Goal: Find specific page/section: Find specific page/section

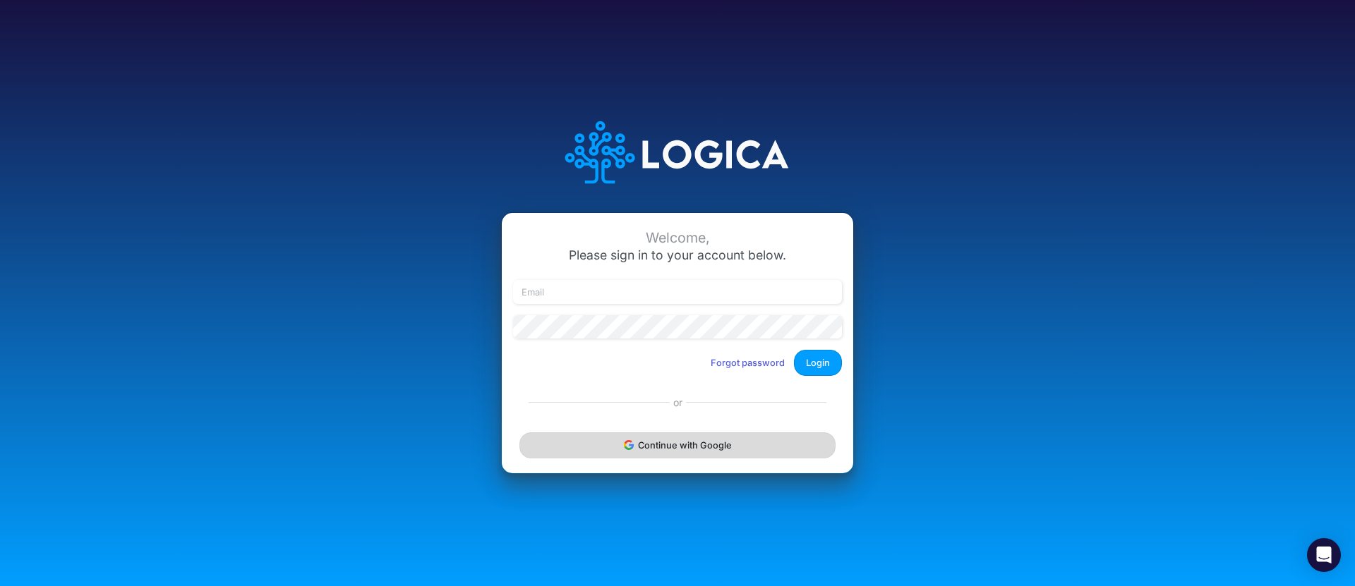
click at [670, 442] on button "Continue with Google" at bounding box center [677, 445] width 316 height 26
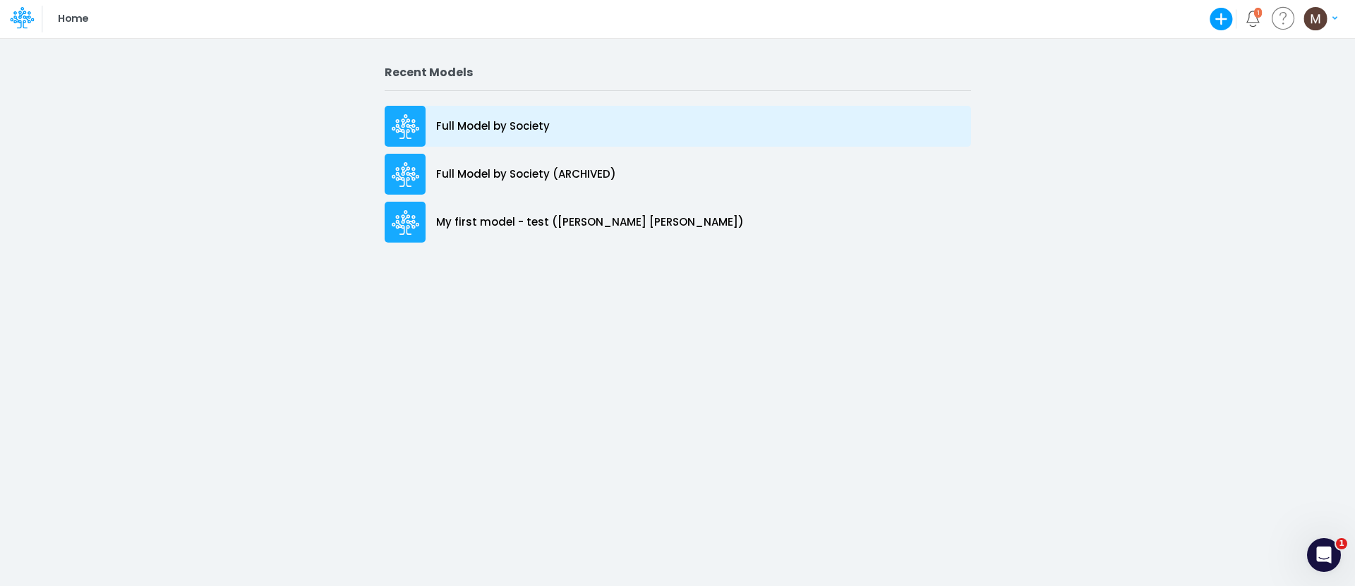
click at [404, 129] on icon at bounding box center [400, 132] width 10 height 16
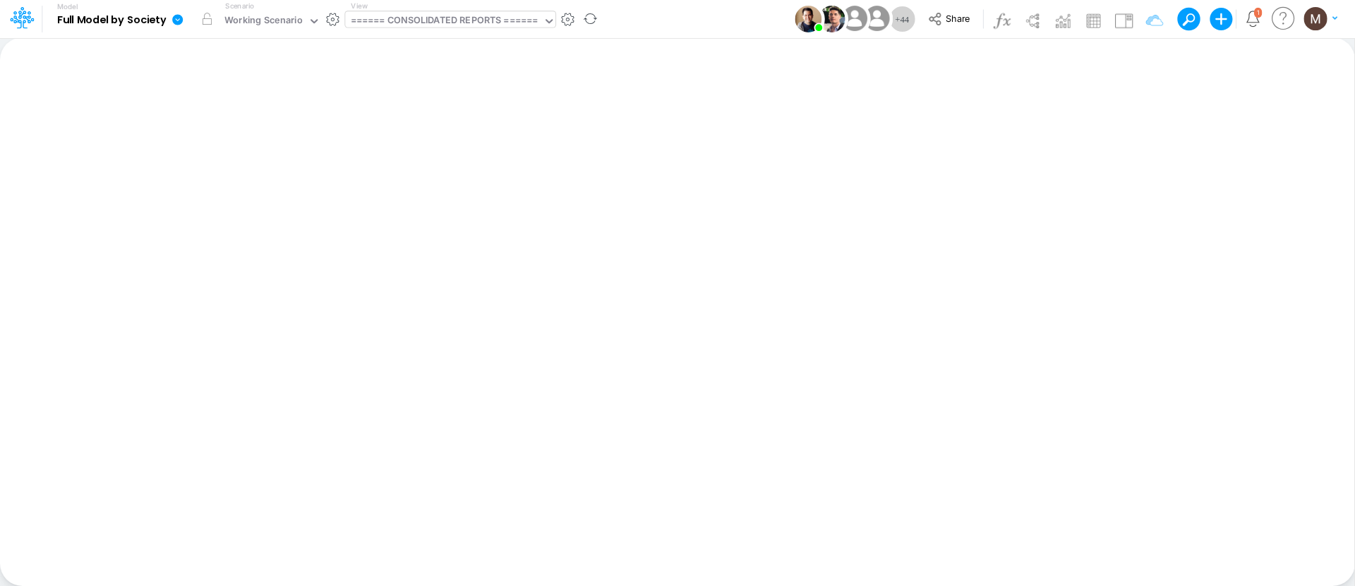
click at [440, 18] on div "====== CONSOLIDATED REPORTS ======" at bounding box center [445, 21] width 188 height 16
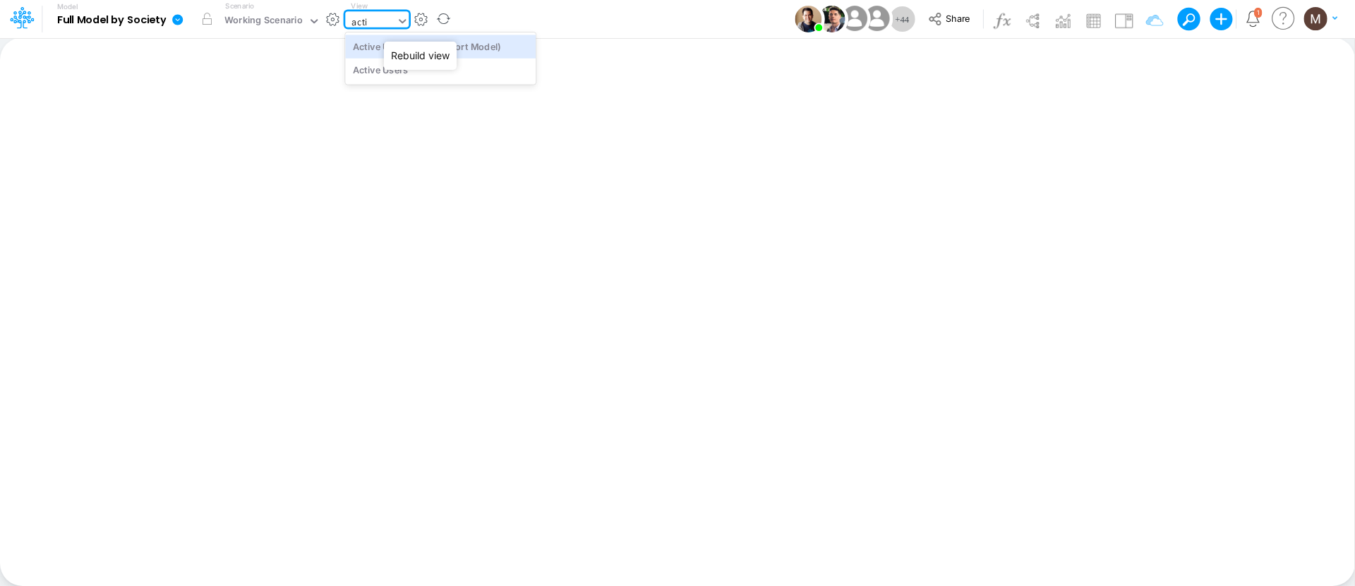
type input "activ"
click at [373, 65] on div "Active Users" at bounding box center [440, 70] width 190 height 23
